Goal: Ask a question: Seek information or help from site administrators or community

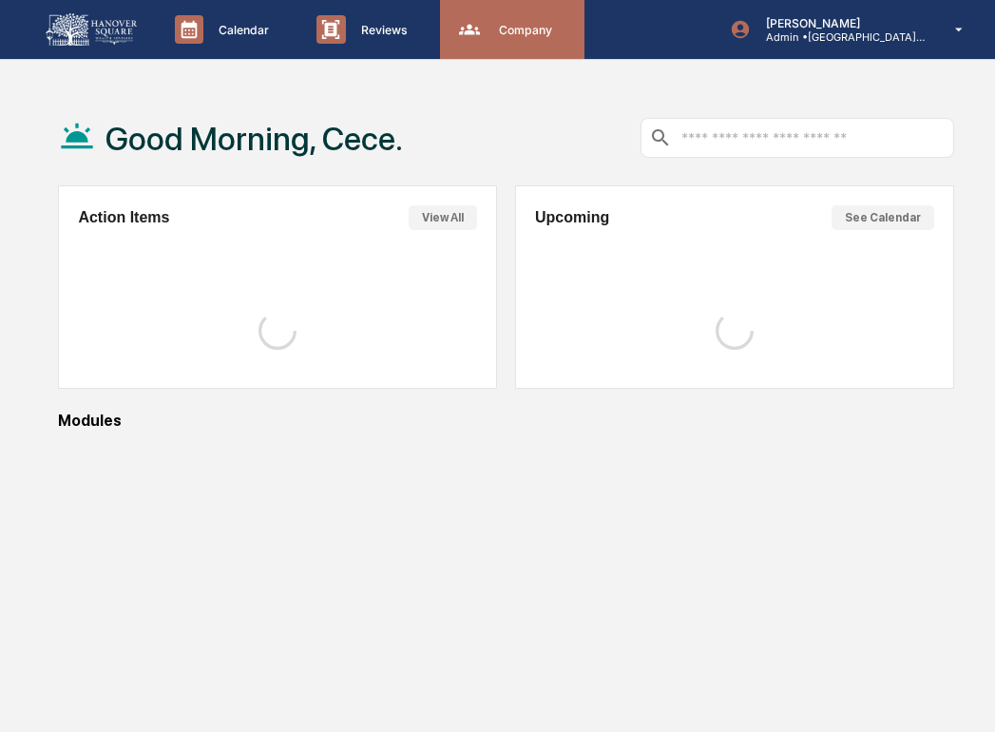
click at [544, 34] on p "Company" at bounding box center [523, 30] width 78 height 14
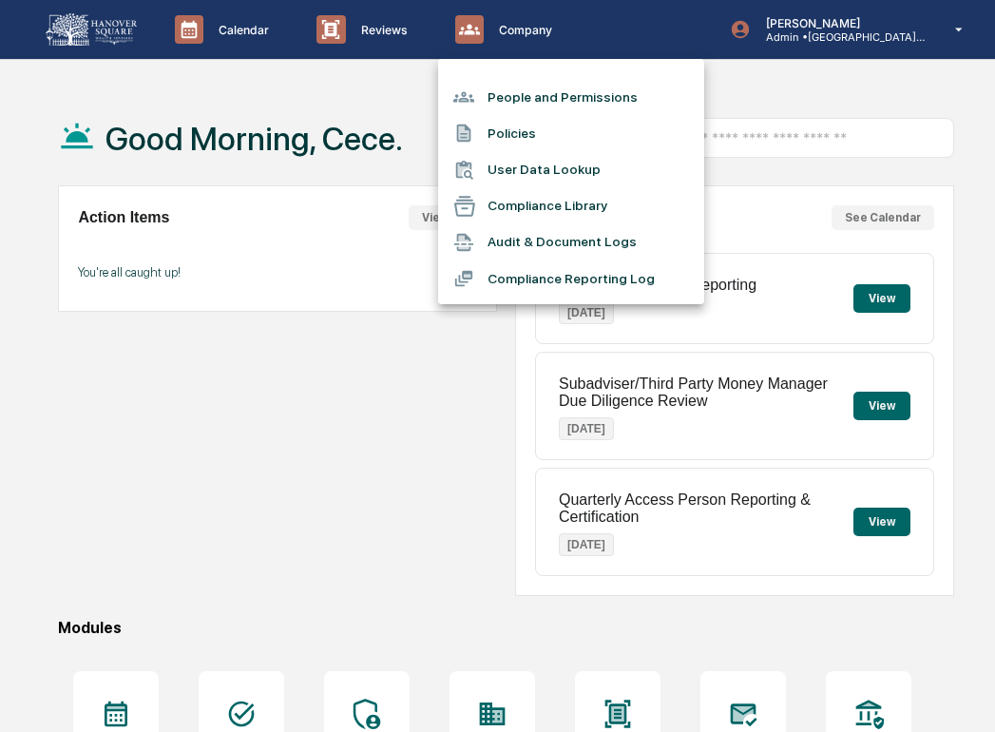
click at [531, 83] on li "People and Permissions" at bounding box center [571, 97] width 266 height 36
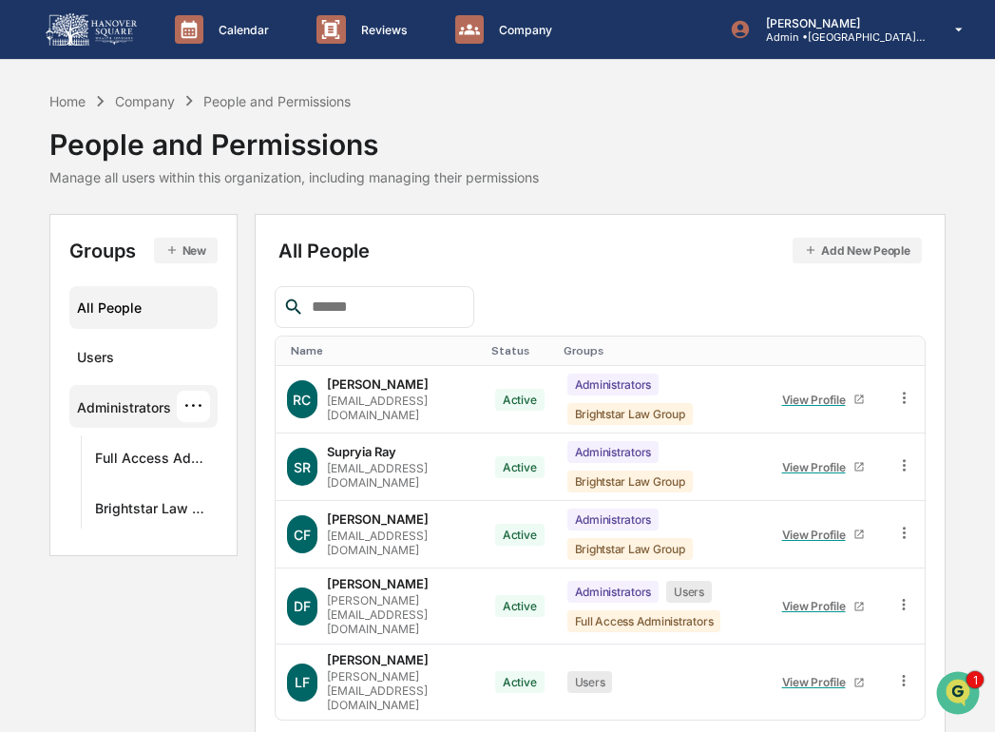
click at [140, 401] on div "Administrators" at bounding box center [124, 410] width 94 height 23
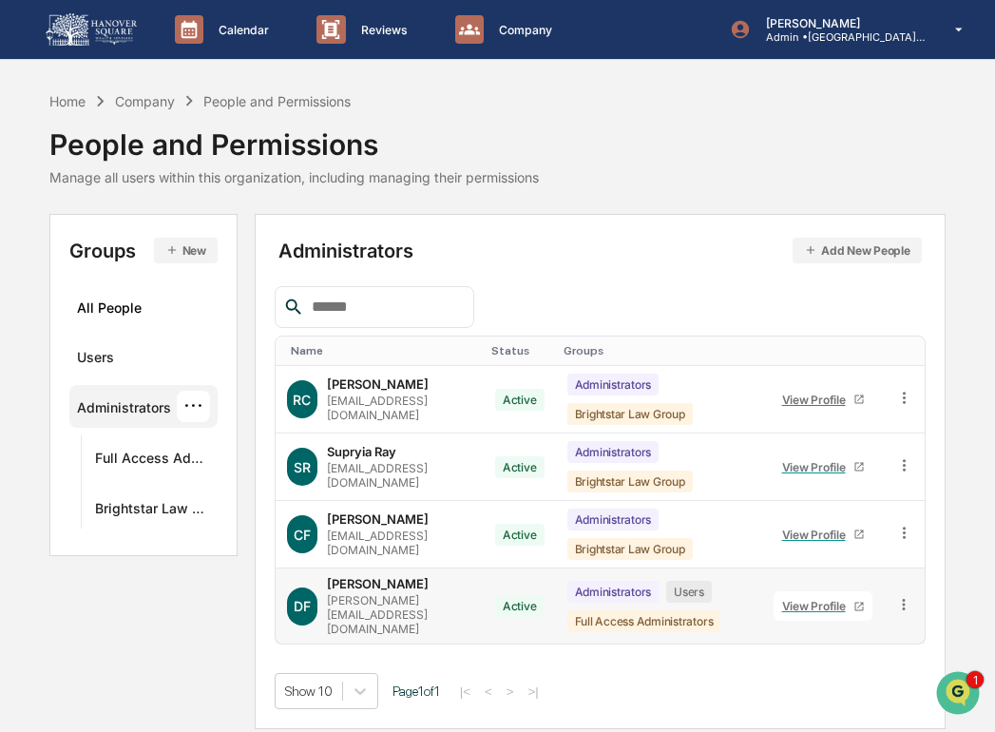
click at [814, 599] on div "View Profile" at bounding box center [817, 606] width 71 height 14
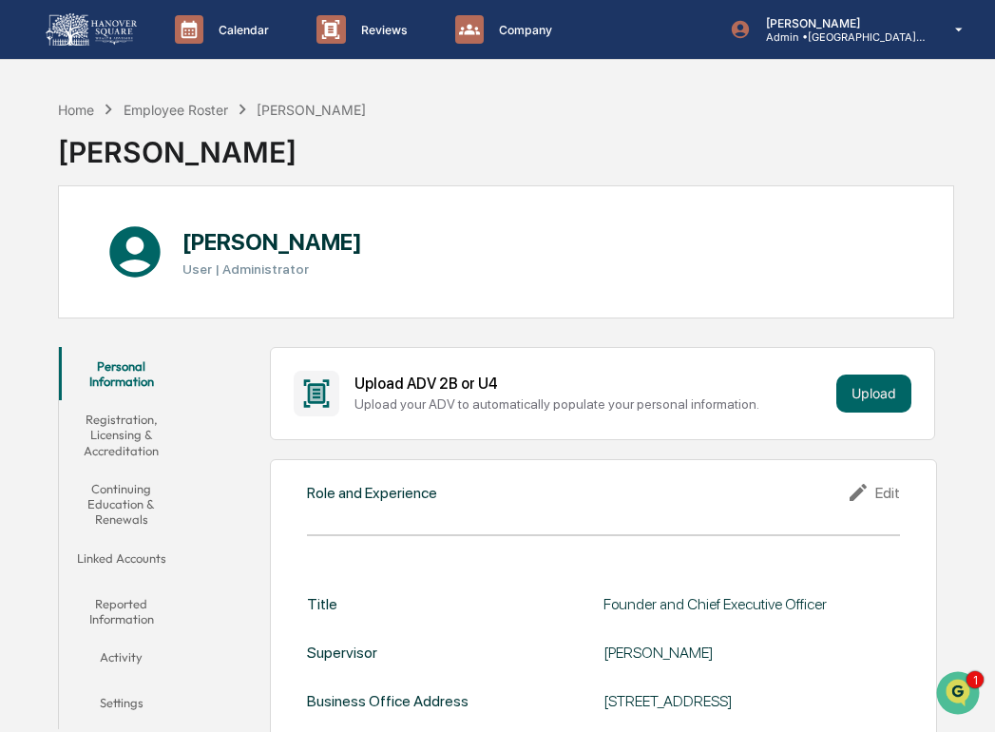
click at [138, 535] on button "Continuing Education & Renewals" at bounding box center [121, 504] width 125 height 69
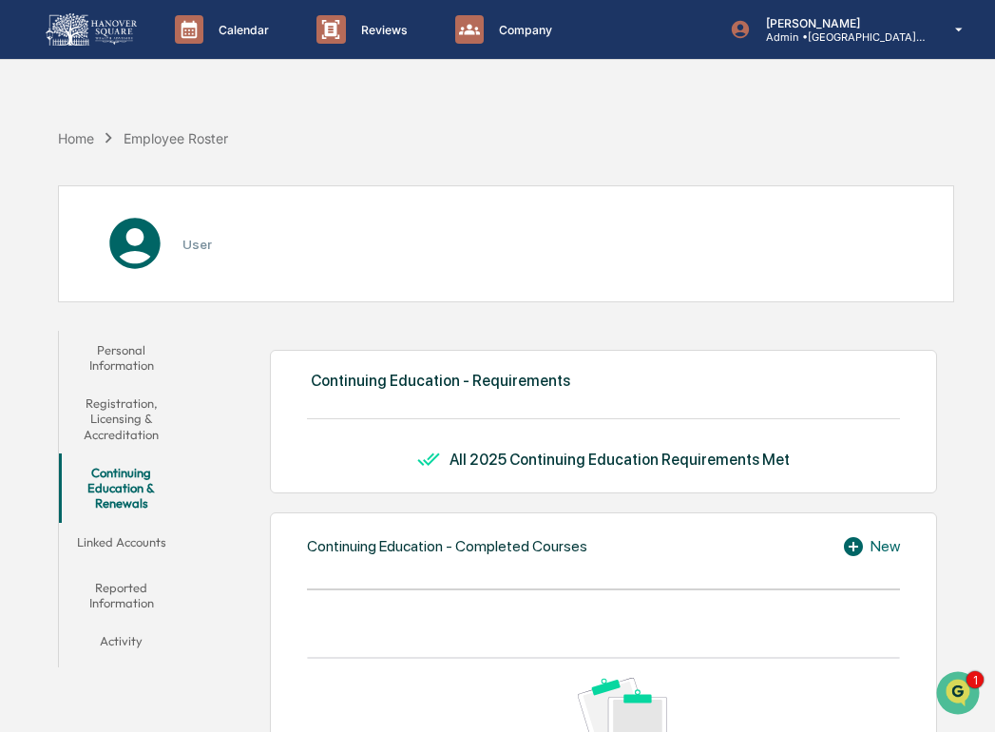
click at [141, 557] on button "Linked Accounts" at bounding box center [121, 546] width 125 height 46
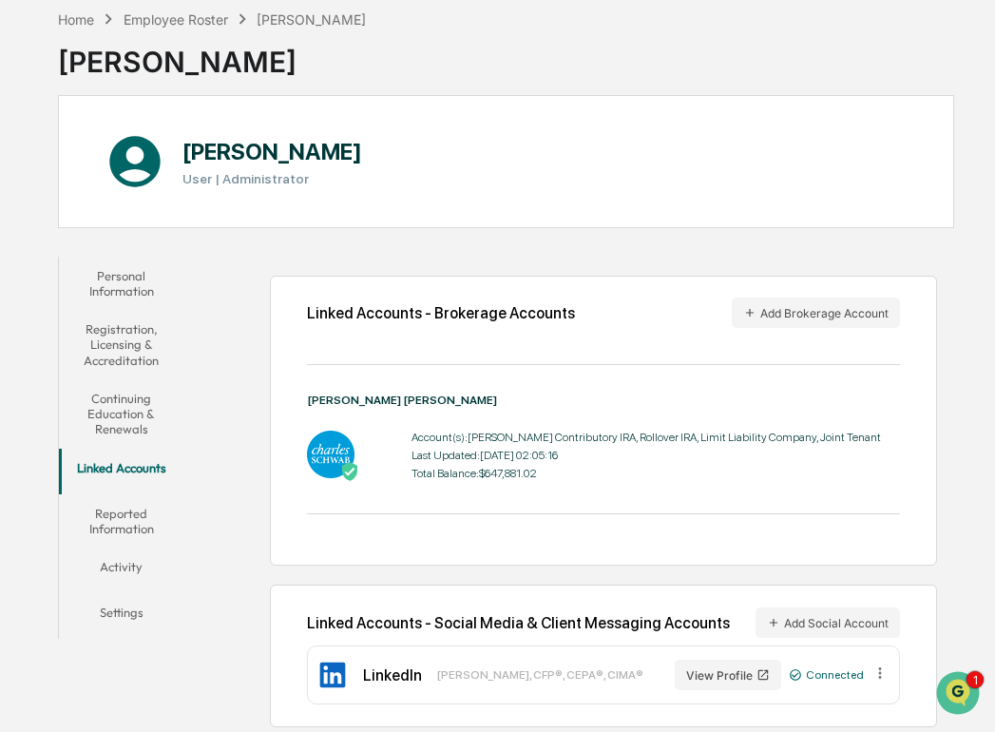
scroll to position [93, 0]
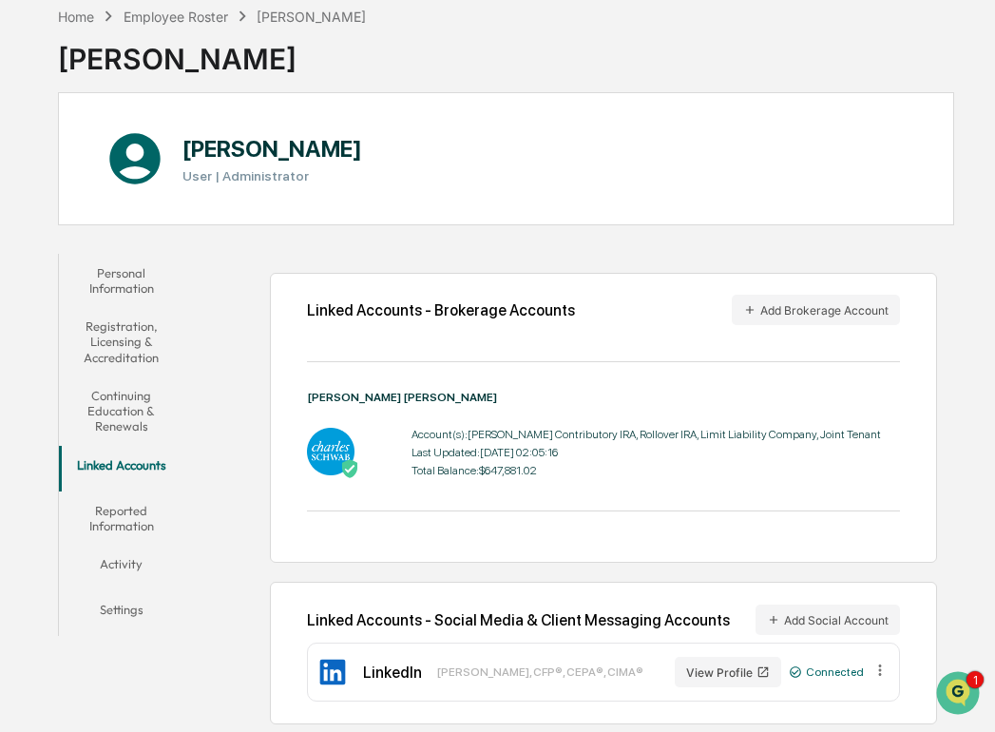
click at [98, 525] on button "Reported Information" at bounding box center [121, 518] width 125 height 54
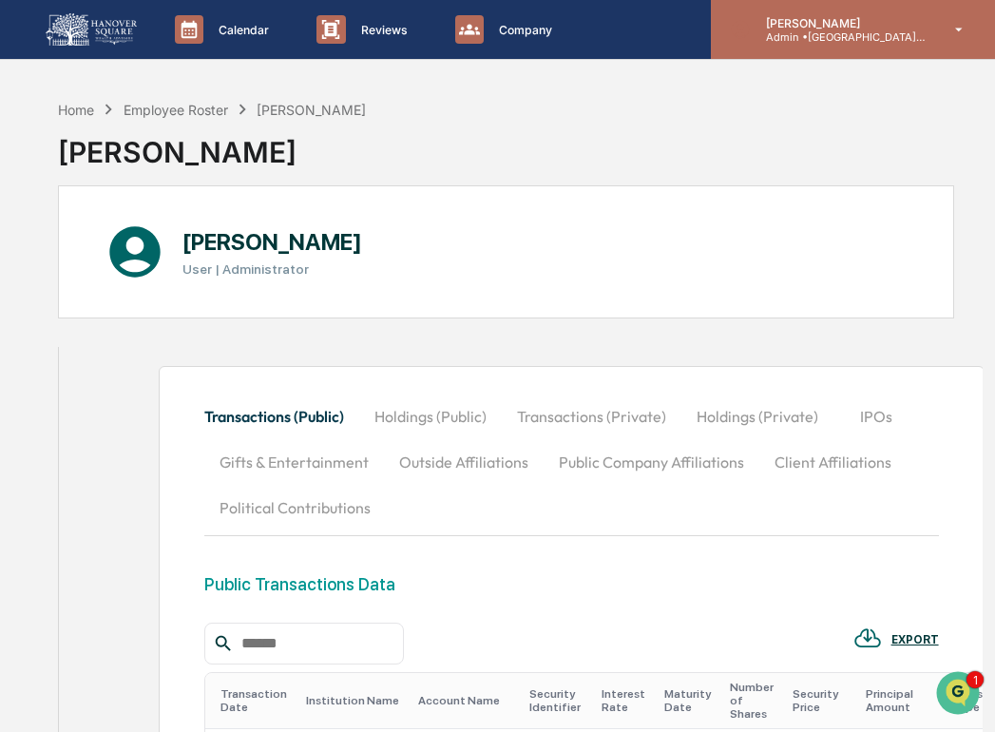
click at [944, 42] on div "[PERSON_NAME] Admin • [GEOGRAPHIC_DATA] Wealth Advisors" at bounding box center [853, 29] width 284 height 59
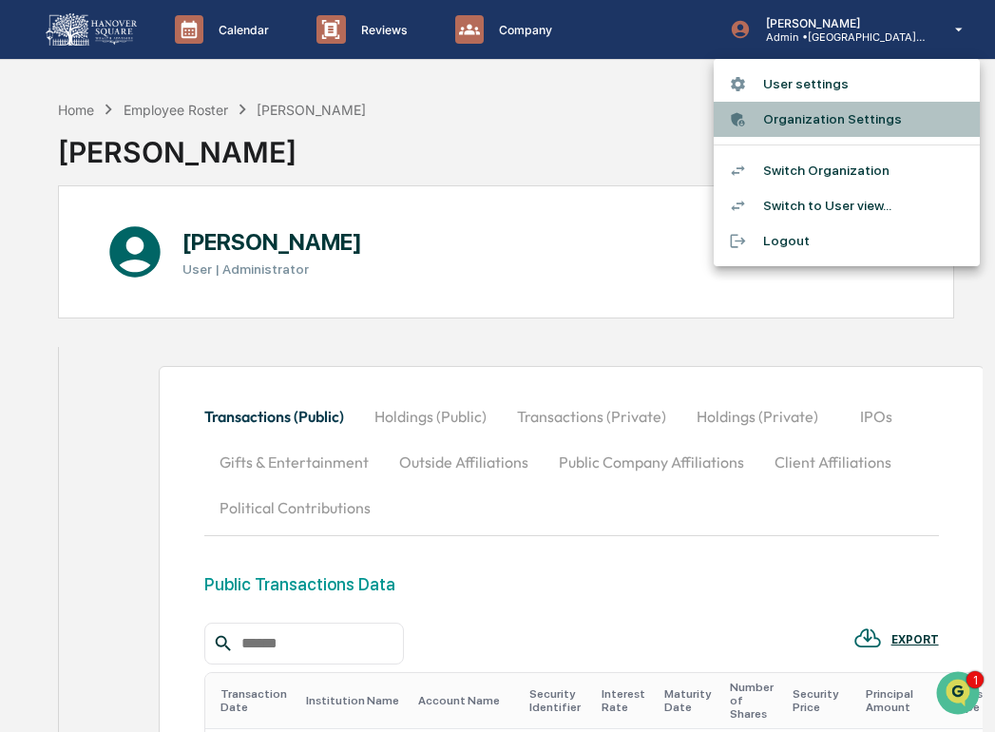
click at [859, 120] on li "Organization Settings" at bounding box center [847, 119] width 266 height 35
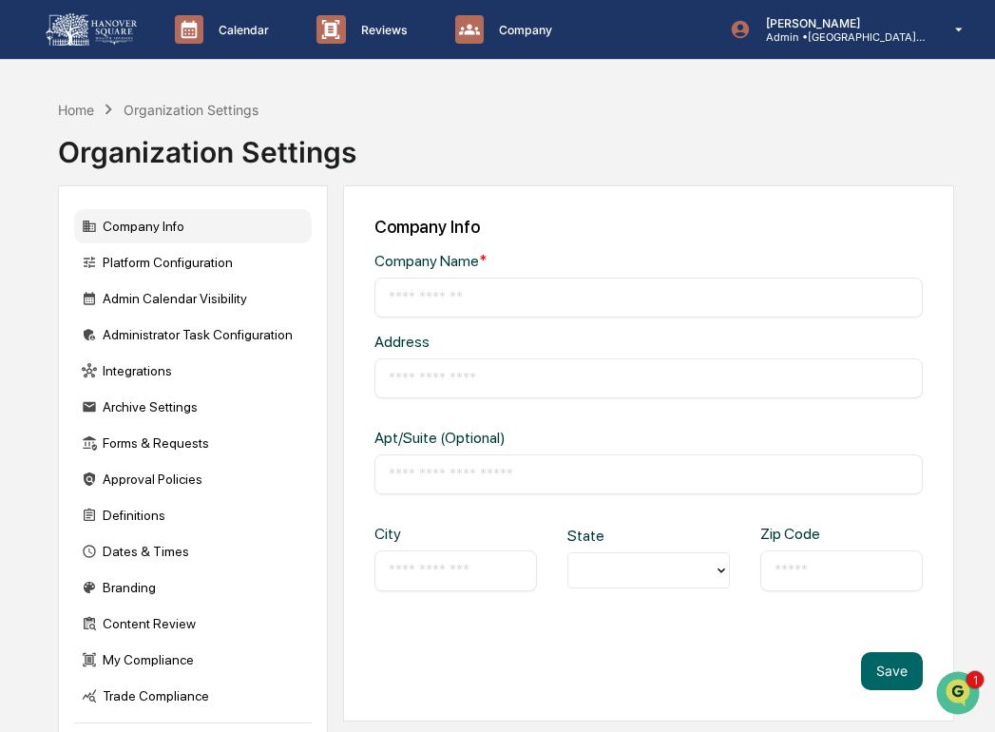
type input "**********"
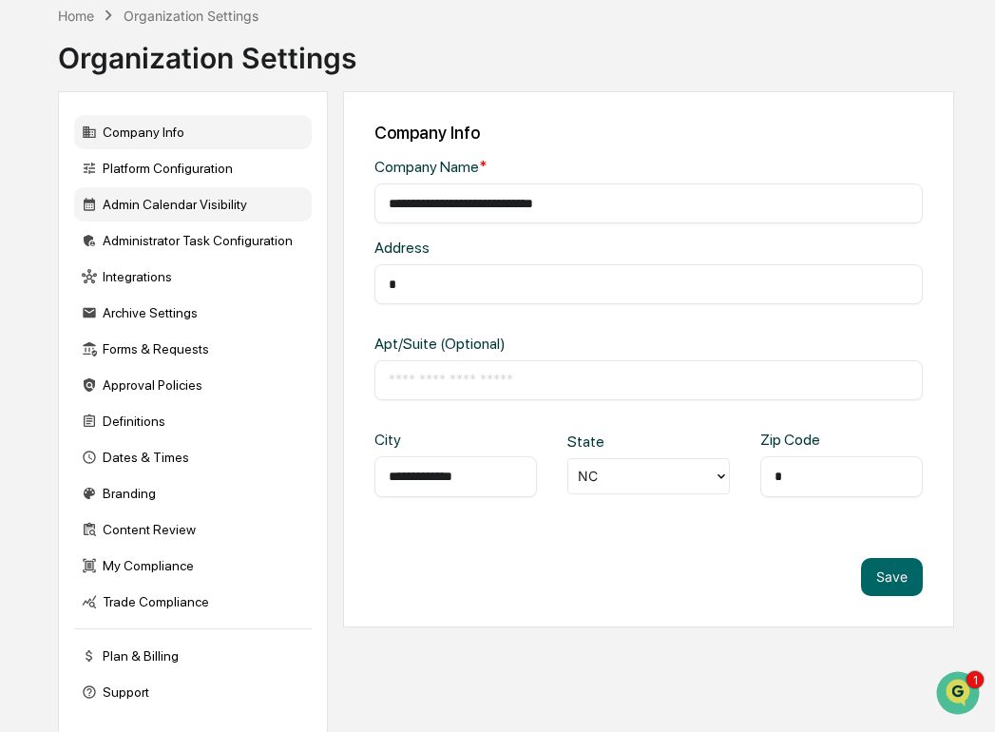
scroll to position [103, 0]
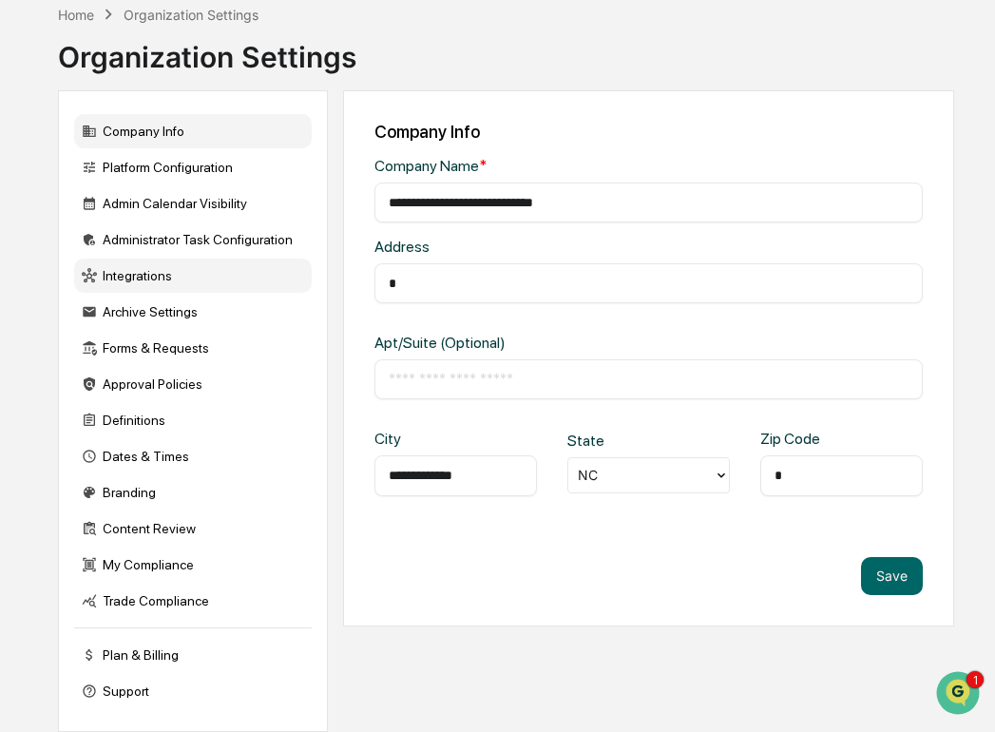
click at [224, 269] on div "Integrations" at bounding box center [193, 276] width 238 height 34
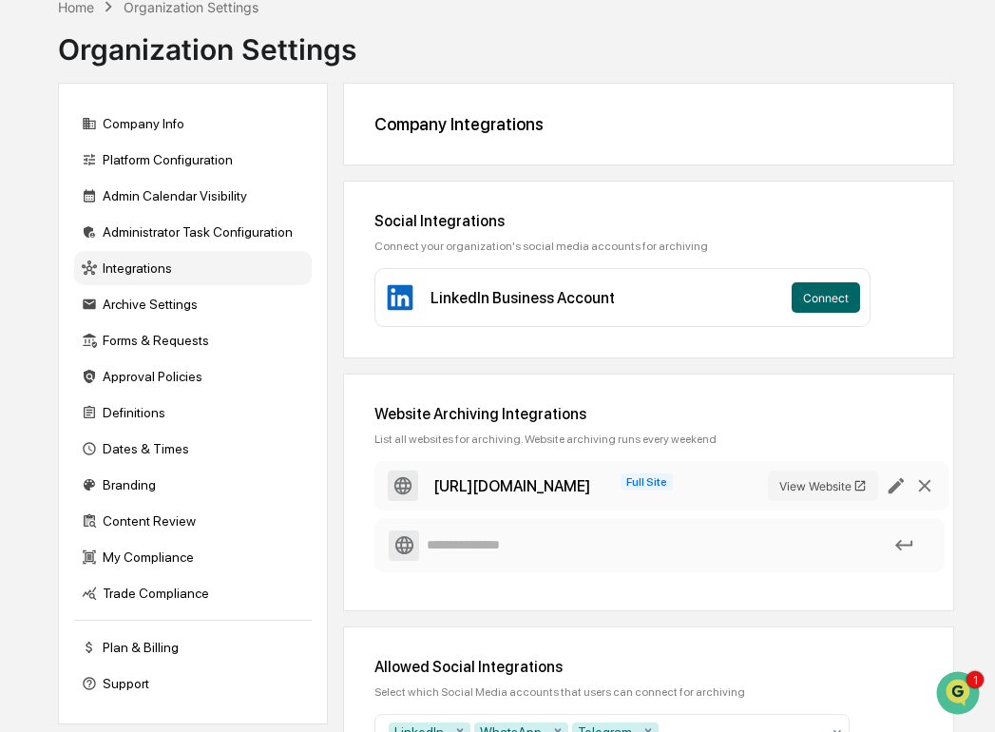
scroll to position [216, 0]
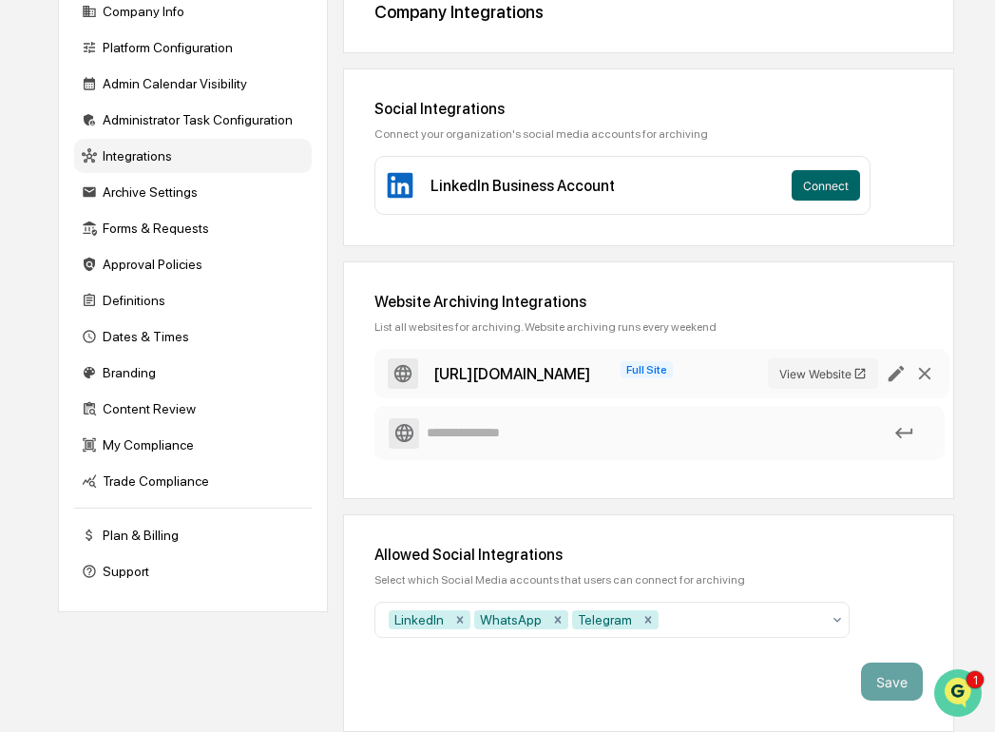
click at [964, 689] on img "Open customer support" at bounding box center [958, 693] width 48 height 38
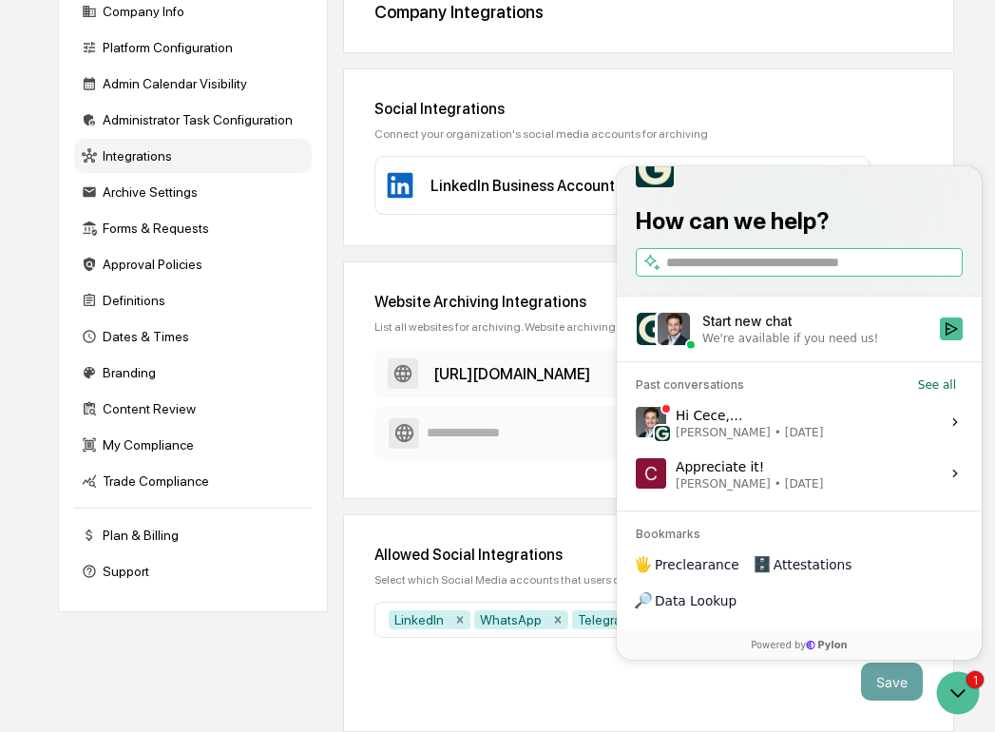
click at [847, 440] on div "Hi [PERSON_NAME], Unfortunately [DATE] you are not able to upload statements ex…" at bounding box center [802, 422] width 253 height 36
click at [636, 423] on button "View issue" at bounding box center [635, 422] width 1 height 1
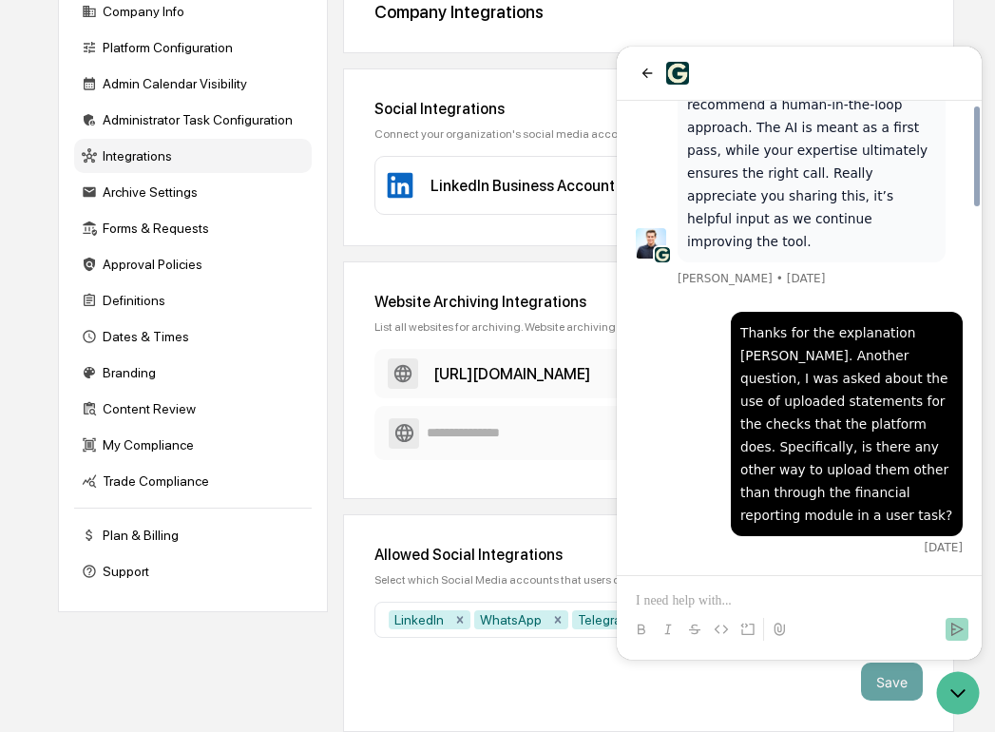
scroll to position [1821, 0]
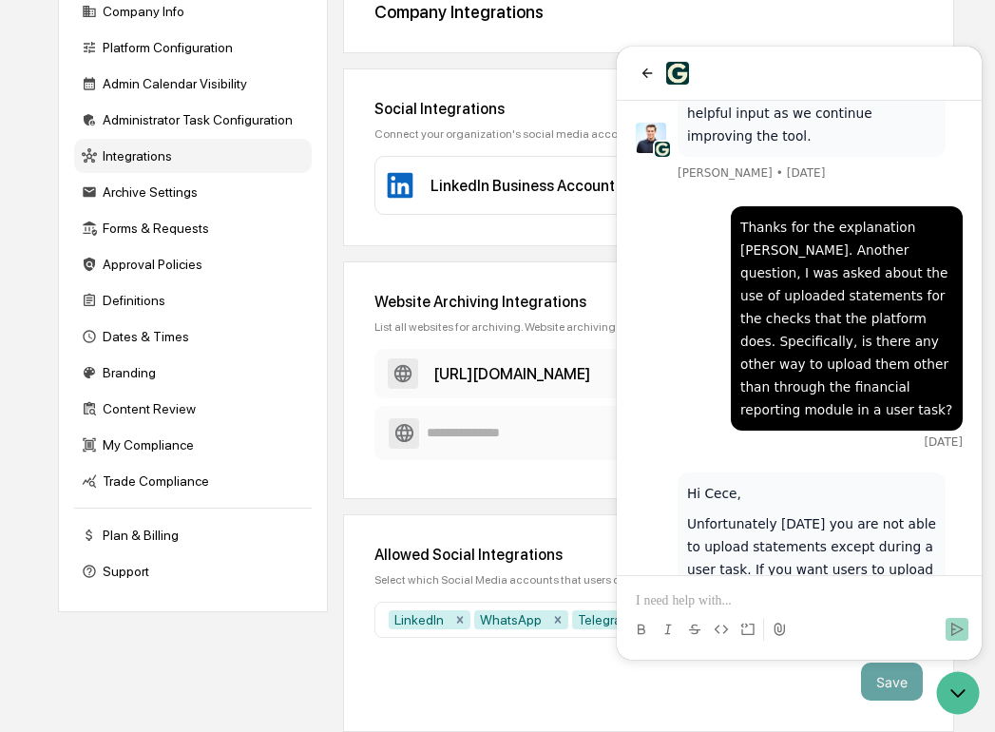
click at [823, 602] on p at bounding box center [799, 600] width 327 height 19
click at [644, 67] on icon "back" at bounding box center [647, 73] width 15 height 15
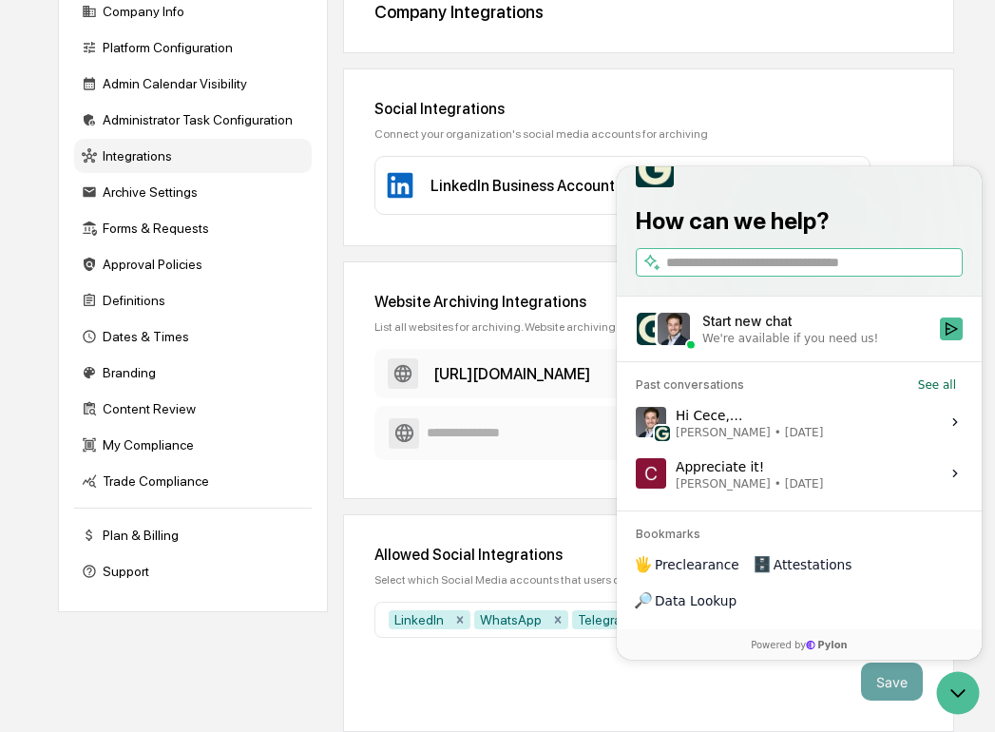
click at [757, 331] on div "Start new chat" at bounding box center [815, 321] width 226 height 19
click at [940, 340] on button "Start new chat We're available if you need us!" at bounding box center [951, 328] width 23 height 23
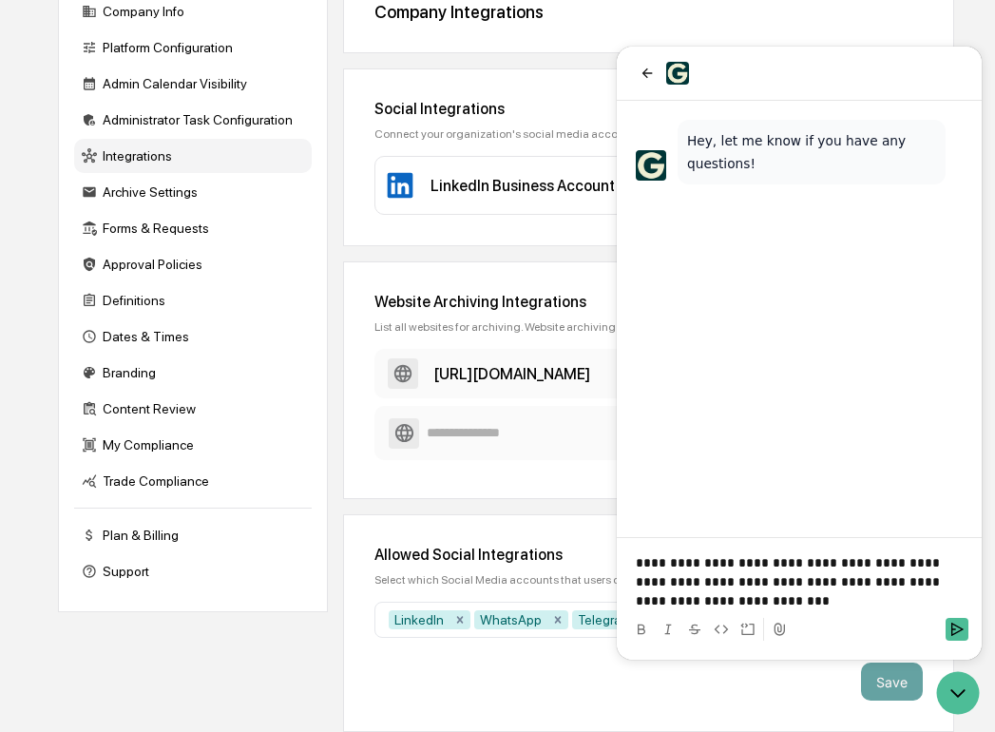
click at [663, 598] on p "**********" at bounding box center [799, 581] width 327 height 57
click at [711, 606] on p "**********" at bounding box center [799, 581] width 327 height 57
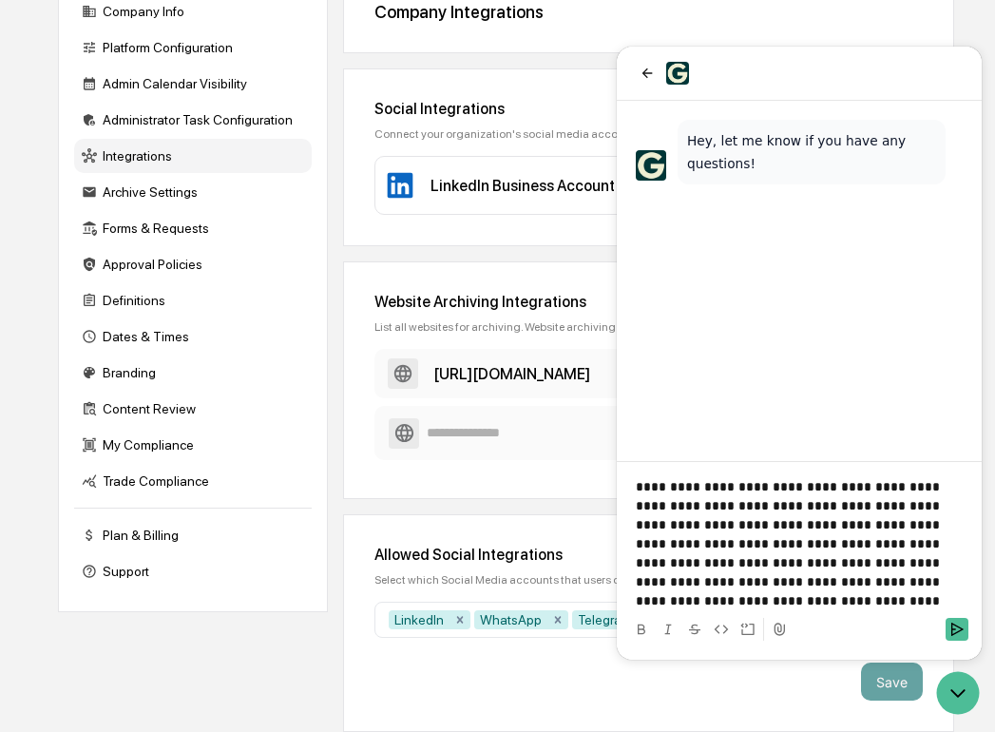
click at [863, 586] on p "**********" at bounding box center [799, 543] width 327 height 133
click at [874, 582] on p "**********" at bounding box center [799, 543] width 327 height 133
click at [860, 599] on p "**********" at bounding box center [799, 543] width 327 height 133
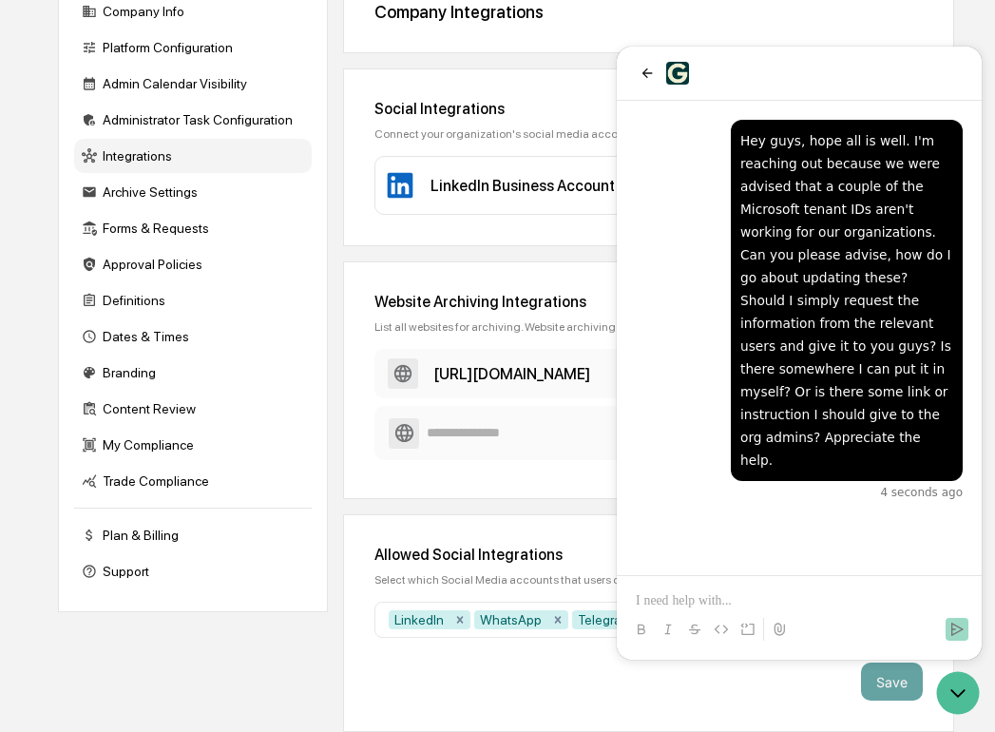
scroll to position [0, 0]
click at [961, 692] on icon "Open customer support" at bounding box center [959, 693] width 14 height 7
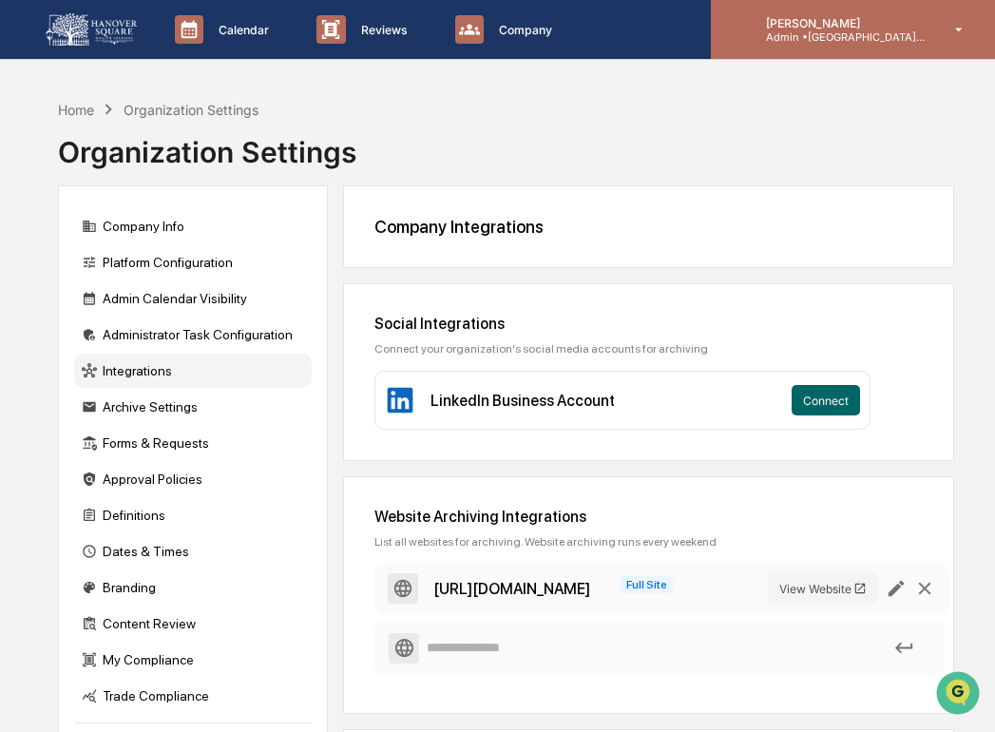
click at [733, 29] on icon at bounding box center [741, 30] width 18 height 18
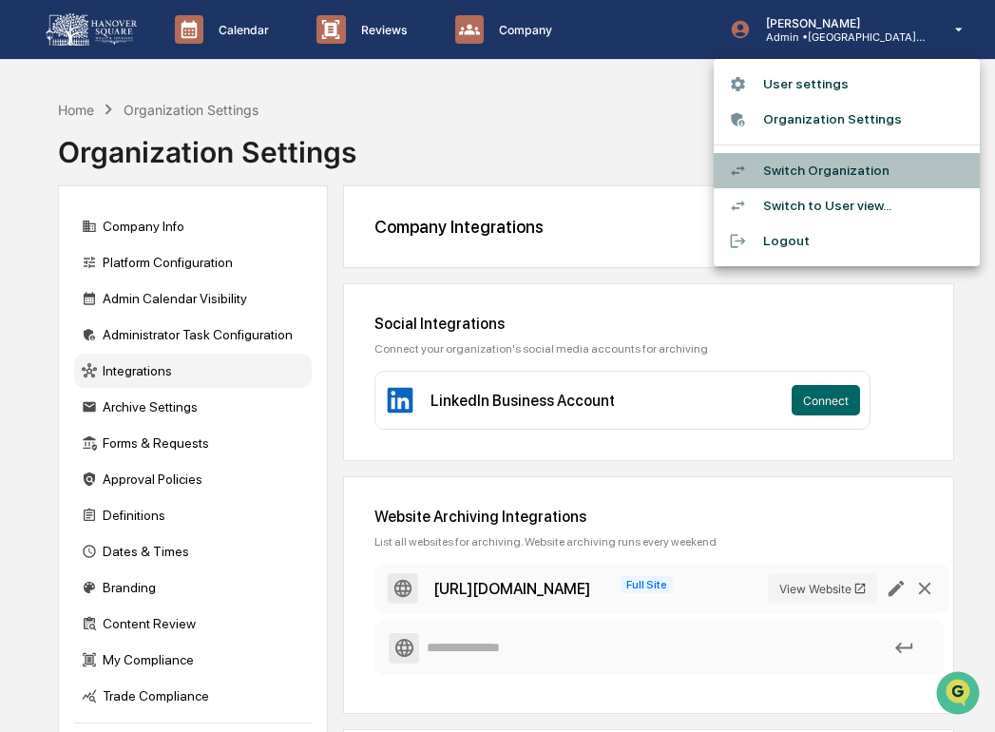
click at [798, 163] on li "Switch Organization" at bounding box center [847, 170] width 266 height 35
